Goal: Information Seeking & Learning: Learn about a topic

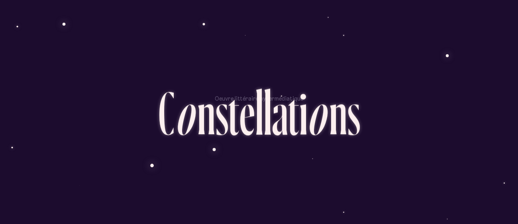
click at [150, 82] on section "Oeuvre littéraire hypermédiatique C o n s t e l l a t i o n s" at bounding box center [259, 102] width 466 height 58
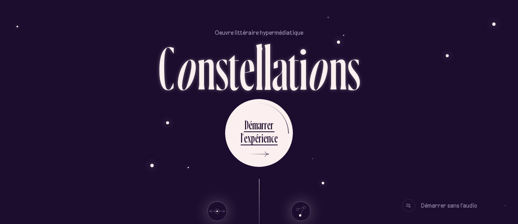
click at [217, 203] on use at bounding box center [217, 210] width 19 height 19
click at [301, 207] on use at bounding box center [300, 210] width 19 height 19
click at [336, 131] on div "D é m a r r e r l ’ e x p é r i e n c e" at bounding box center [259, 133] width 466 height 68
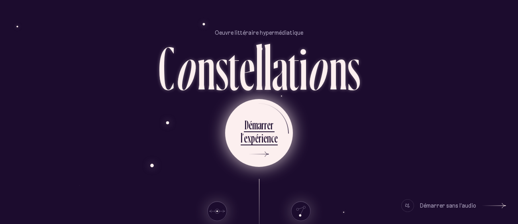
click at [266, 152] on icon at bounding box center [257, 154] width 24 height 60
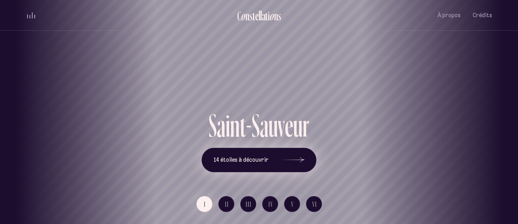
click at [262, 164] on button "14 étoiles à découvrir" at bounding box center [259, 160] width 115 height 25
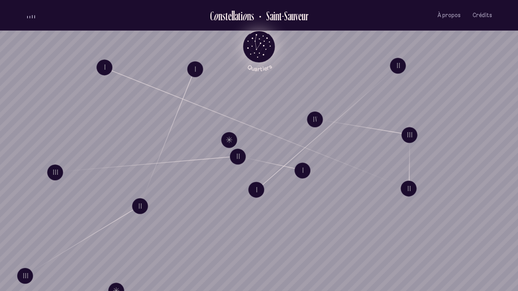
click at [268, 49] on icon "Quartiers" at bounding box center [259, 59] width 47 height 24
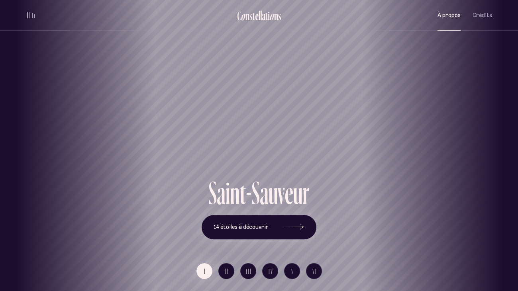
click at [453, 18] on span "À propos" at bounding box center [449, 15] width 23 height 7
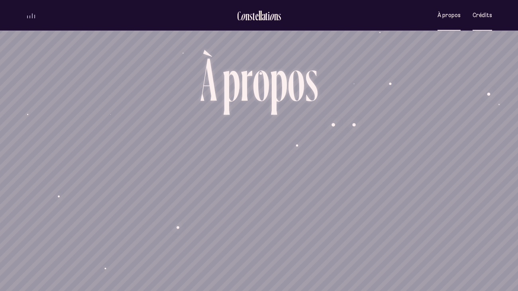
click at [473, 20] on button "Crédits" at bounding box center [483, 15] width 20 height 19
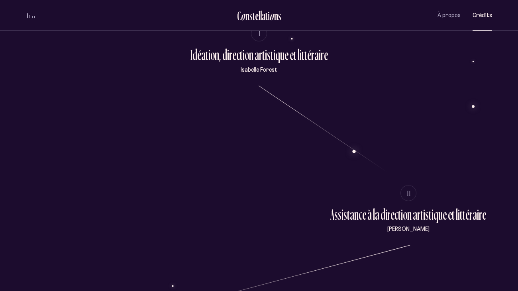
scroll to position [108, 0]
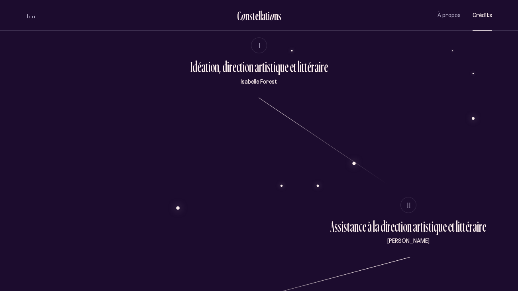
drag, startPoint x: 370, startPoint y: 244, endPoint x: 421, endPoint y: 248, distance: 51.6
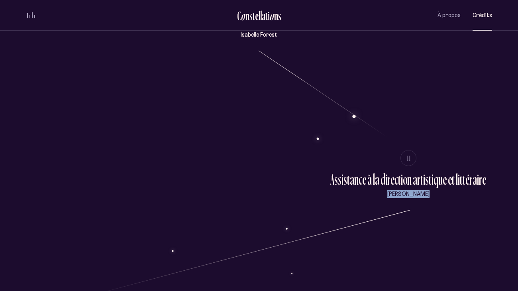
scroll to position [0, 0]
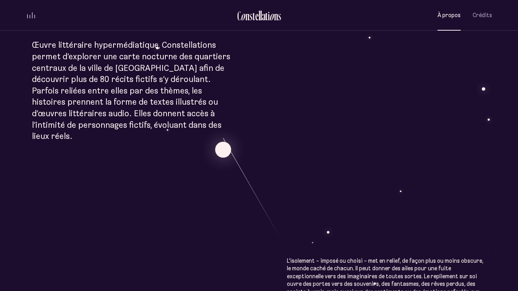
scroll to position [294, 0]
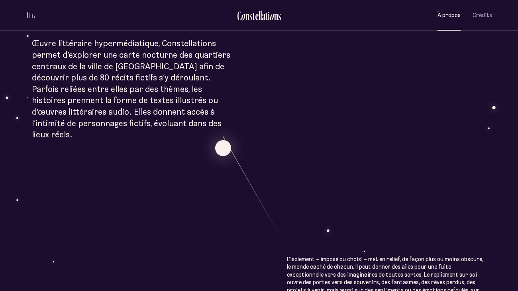
click at [27, 16] on span "volume audio" at bounding box center [27, 15] width 1 height 6
click at [29, 18] on button "volume audio" at bounding box center [31, 15] width 10 height 8
click at [28, 18] on div "volume audio" at bounding box center [31, 15] width 8 height 6
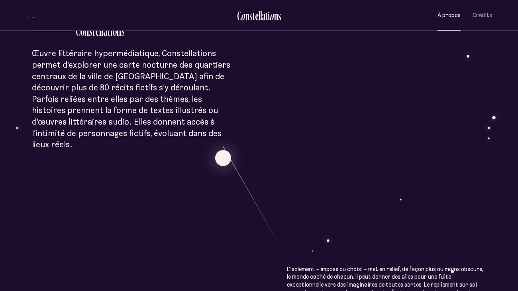
scroll to position [287, 0]
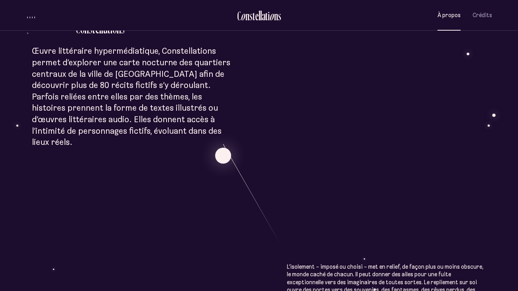
click at [337, 193] on div "À p r o p o s C o n s t e l l a t i o n s Œuvre littéraire hypermédiatique, Con…" at bounding box center [259, 226] width 518 height 1027
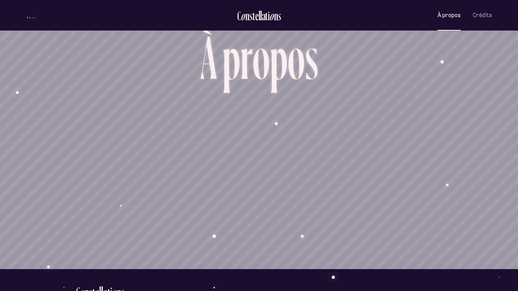
scroll to position [0, 0]
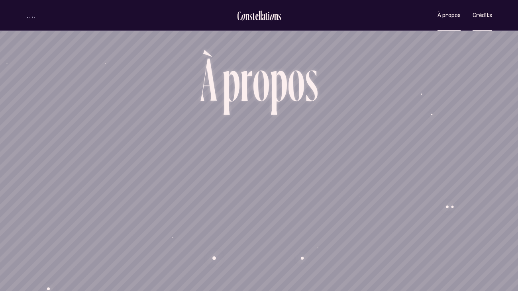
click at [480, 12] on span "Crédits" at bounding box center [483, 15] width 20 height 7
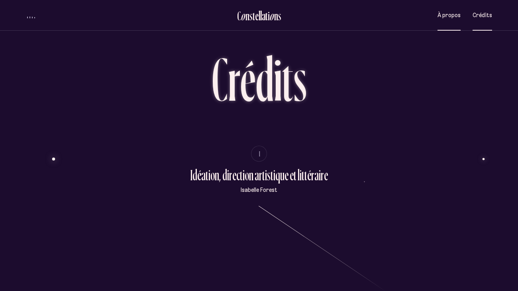
click at [443, 22] on button "À propos" at bounding box center [449, 15] width 23 height 19
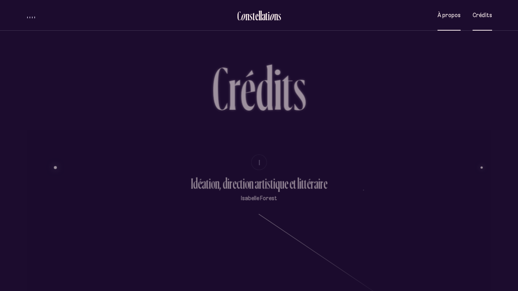
click at [443, 22] on button "À propos" at bounding box center [449, 15] width 23 height 19
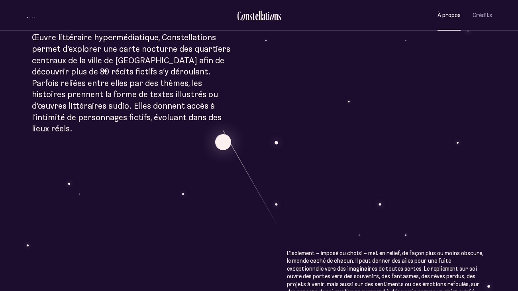
scroll to position [303, 0]
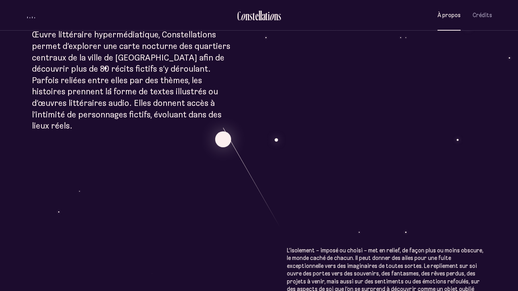
click at [165, 153] on div "À p r o p o s C o n s t e l l a t i o n s Œuvre littéraire hypermédiatique, Con…" at bounding box center [259, 210] width 518 height 1027
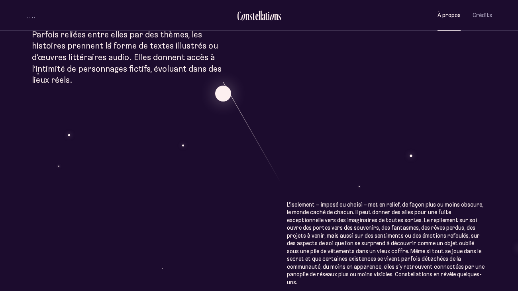
scroll to position [383, 0]
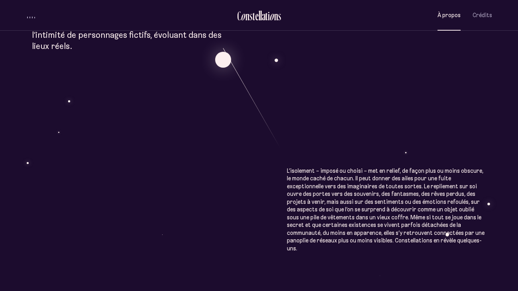
click at [233, 166] on div "À p r o p o s C o n s t e l l a t i o n s Œuvre littéraire hypermédiatique, Con…" at bounding box center [259, 130] width 518 height 1027
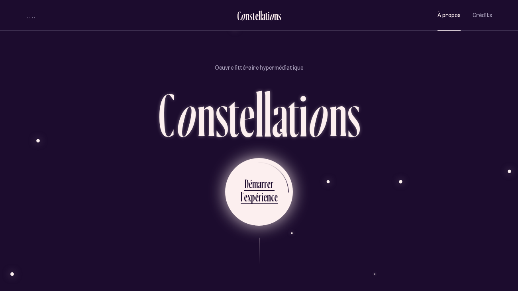
scroll to position [724, 0]
click at [258, 176] on div "m" at bounding box center [255, 184] width 6 height 16
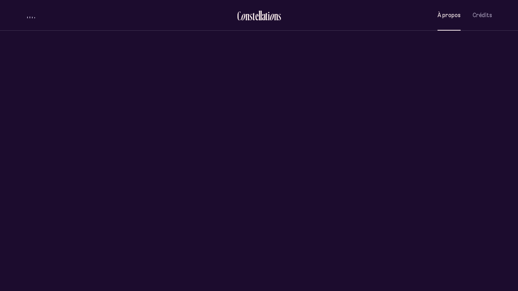
scroll to position [0, 0]
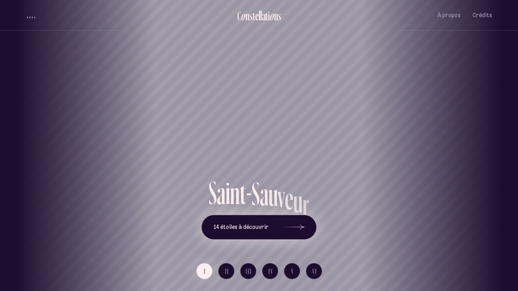
click at [214, 223] on button "14 étoiles à découvrir" at bounding box center [259, 227] width 115 height 25
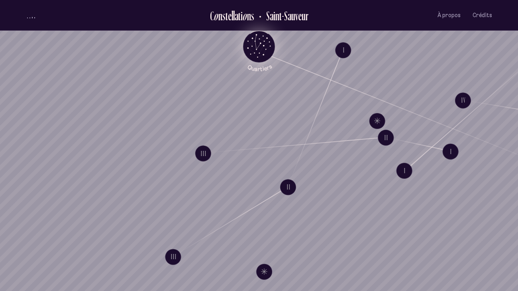
click at [259, 58] on icon "Quartiers" at bounding box center [259, 59] width 47 height 24
